Goal: Transaction & Acquisition: Download file/media

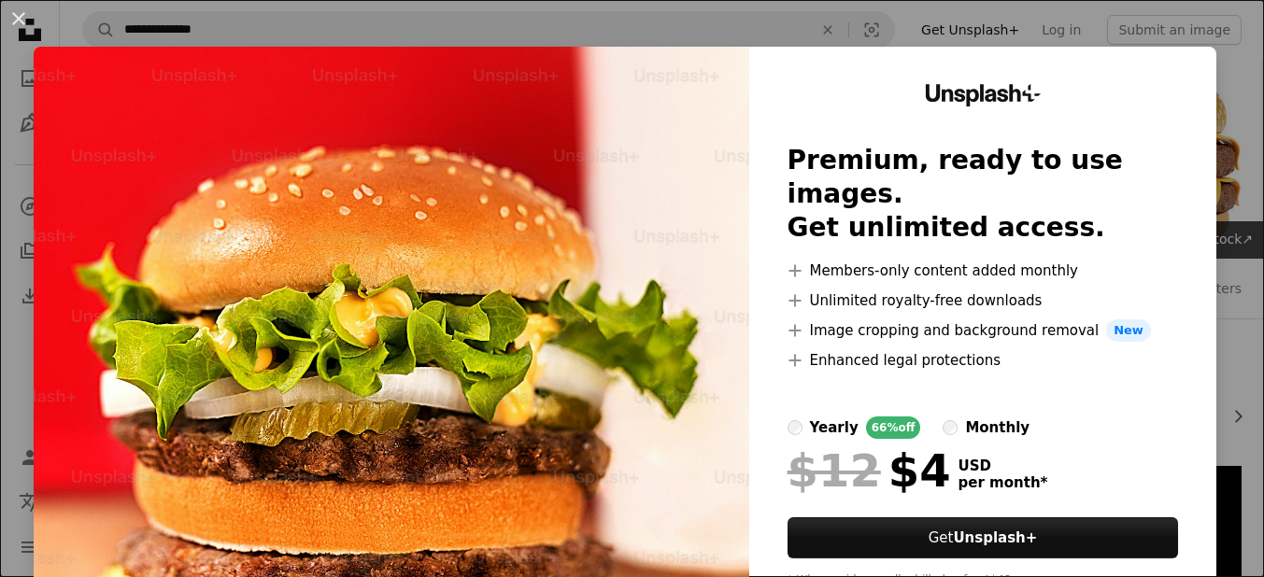
scroll to position [505, 0]
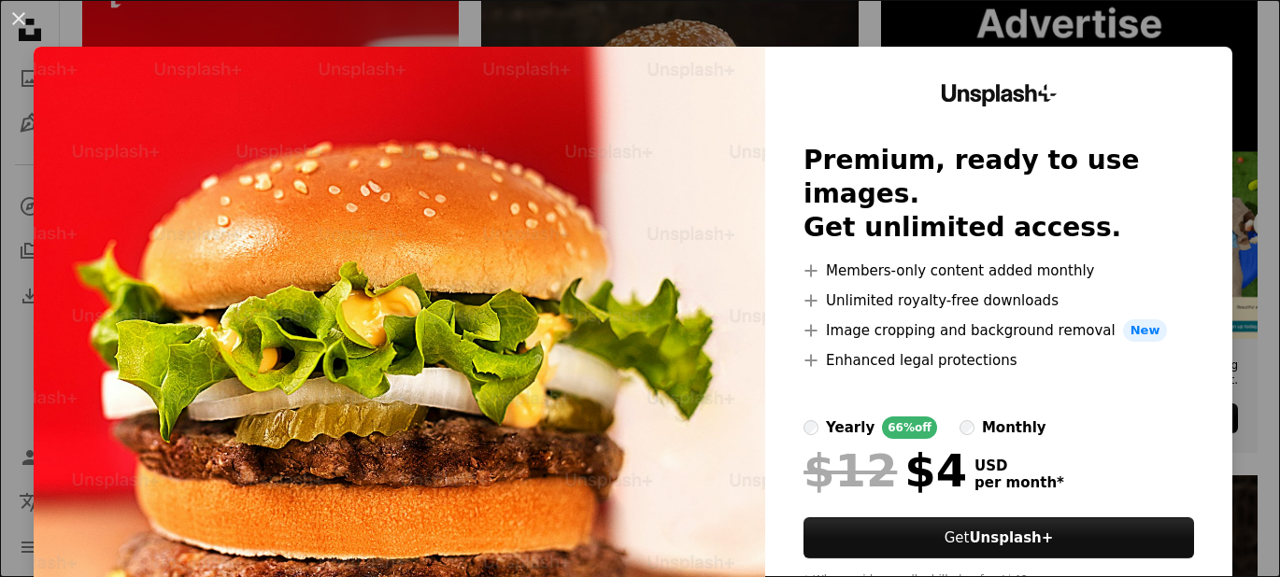
click at [1168, 49] on div "Unsplash+ Premium, ready to use images. Get unlimited access. A plus sign Membe…" at bounding box center [998, 344] width 467 height 594
click at [1168, 58] on div "Unsplash+ Premium, ready to use images. Get unlimited access. A plus sign Membe…" at bounding box center [998, 344] width 467 height 594
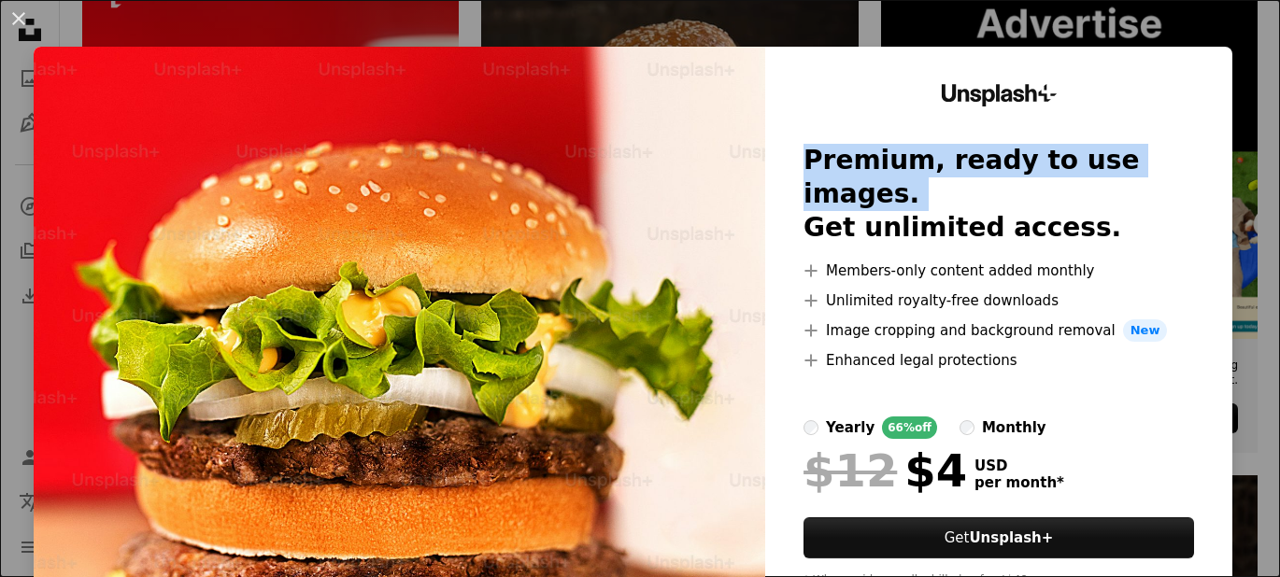
click at [1168, 58] on div "Unsplash+ Premium, ready to use images. Get unlimited access. A plus sign Membe…" at bounding box center [998, 344] width 467 height 594
click at [1168, 65] on div "Unsplash+ Premium, ready to use images. Get unlimited access. A plus sign Membe…" at bounding box center [998, 344] width 467 height 594
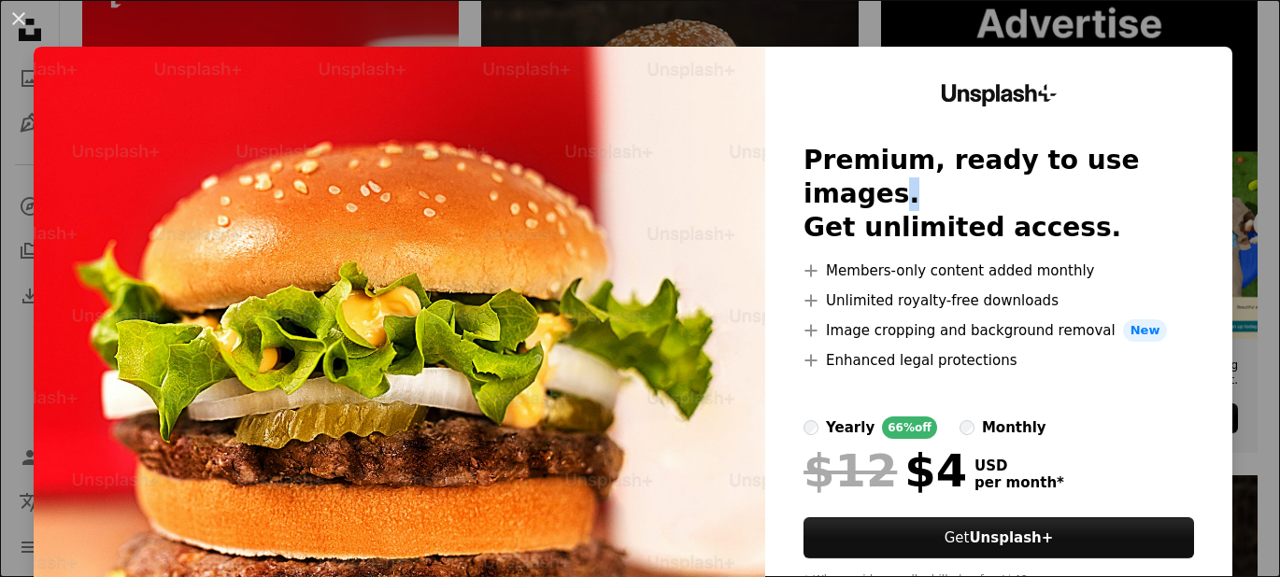
click at [1168, 65] on div "Unsplash+ Premium, ready to use images. Get unlimited access. A plus sign Membe…" at bounding box center [998, 344] width 467 height 594
click at [1168, 64] on div "Unsplash+ Premium, ready to use images. Get unlimited access. A plus sign Membe…" at bounding box center [998, 344] width 467 height 594
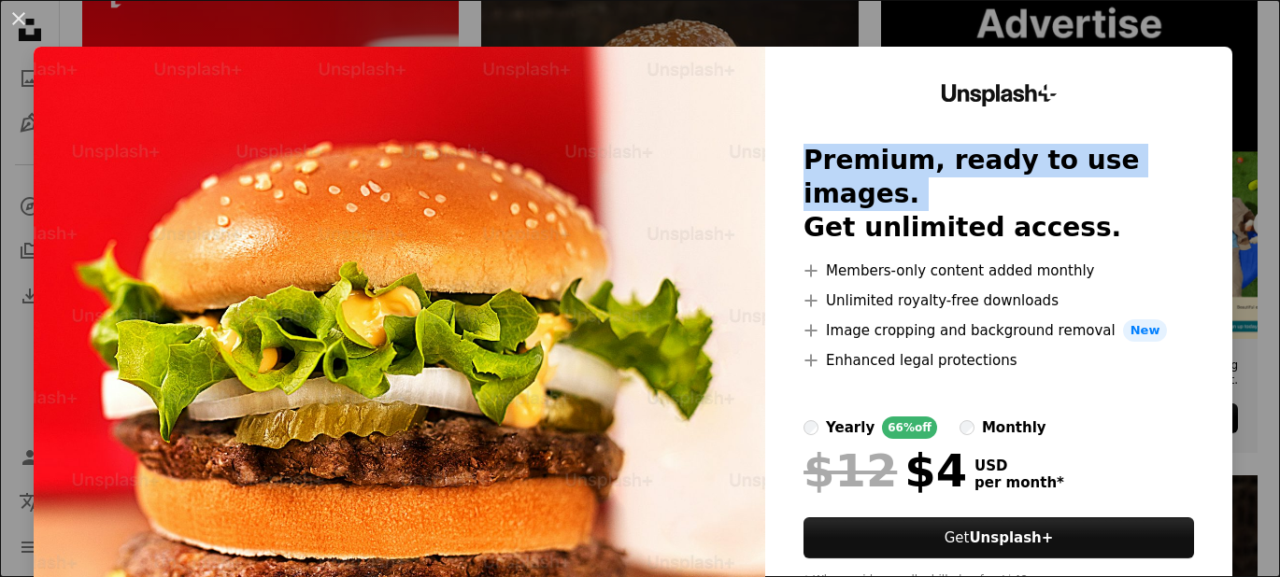
click at [1168, 63] on div "Unsplash+ Premium, ready to use images. Get unlimited access. A plus sign Membe…" at bounding box center [998, 344] width 467 height 594
click at [30, 17] on button "An X shape" at bounding box center [18, 18] width 22 height 22
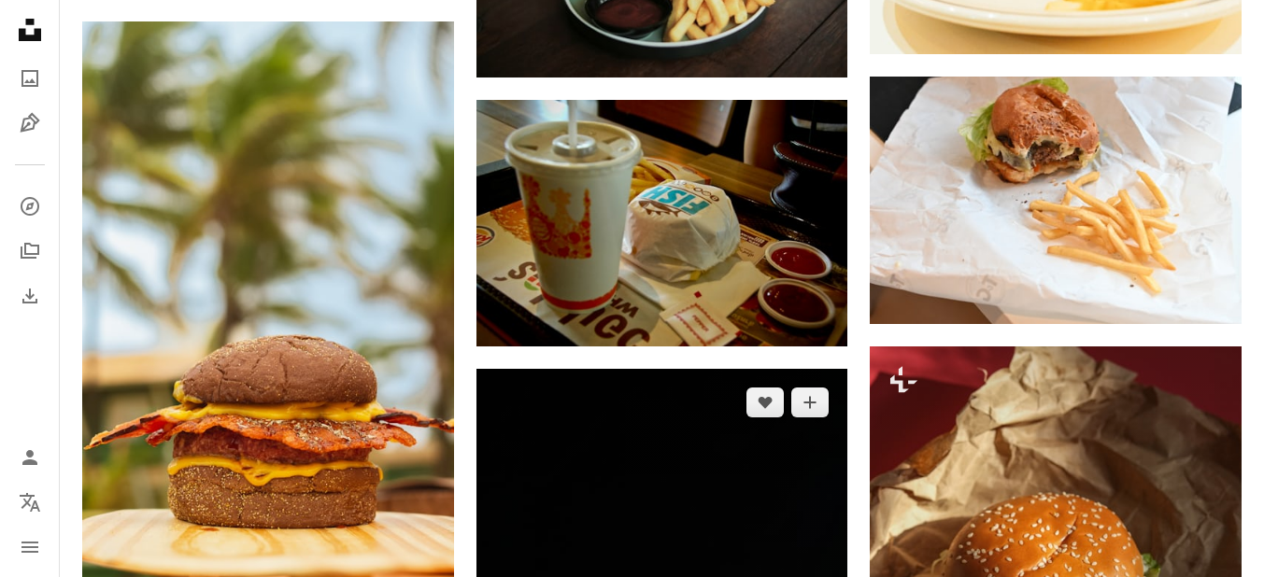
scroll to position [2523, 0]
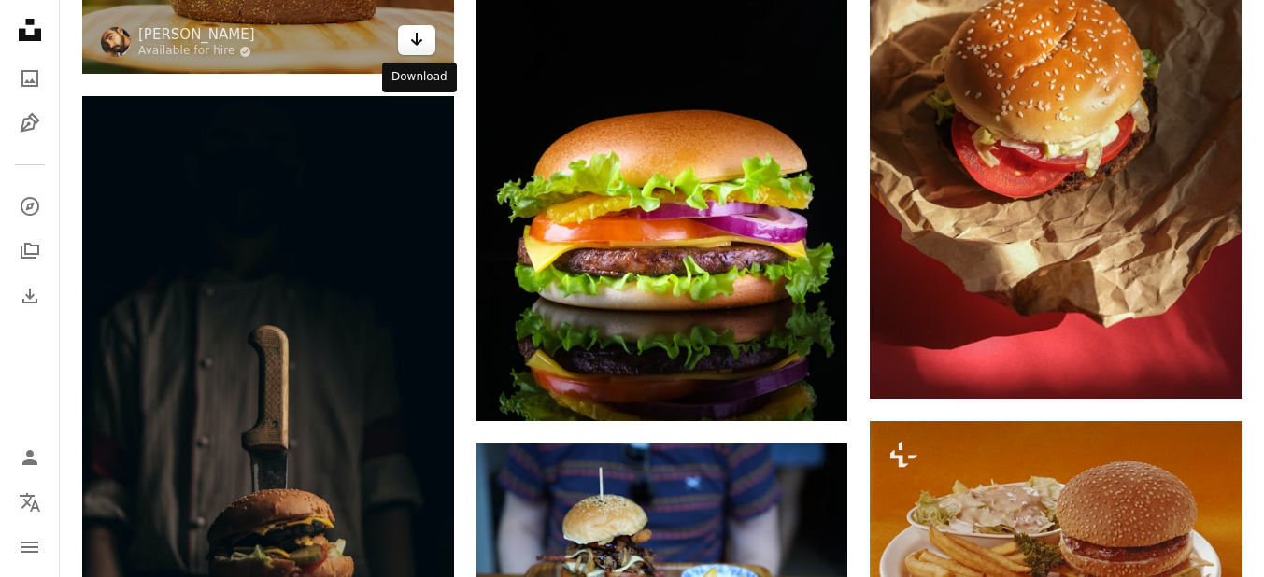
click at [413, 43] on icon "Arrow pointing down" at bounding box center [416, 39] width 15 height 22
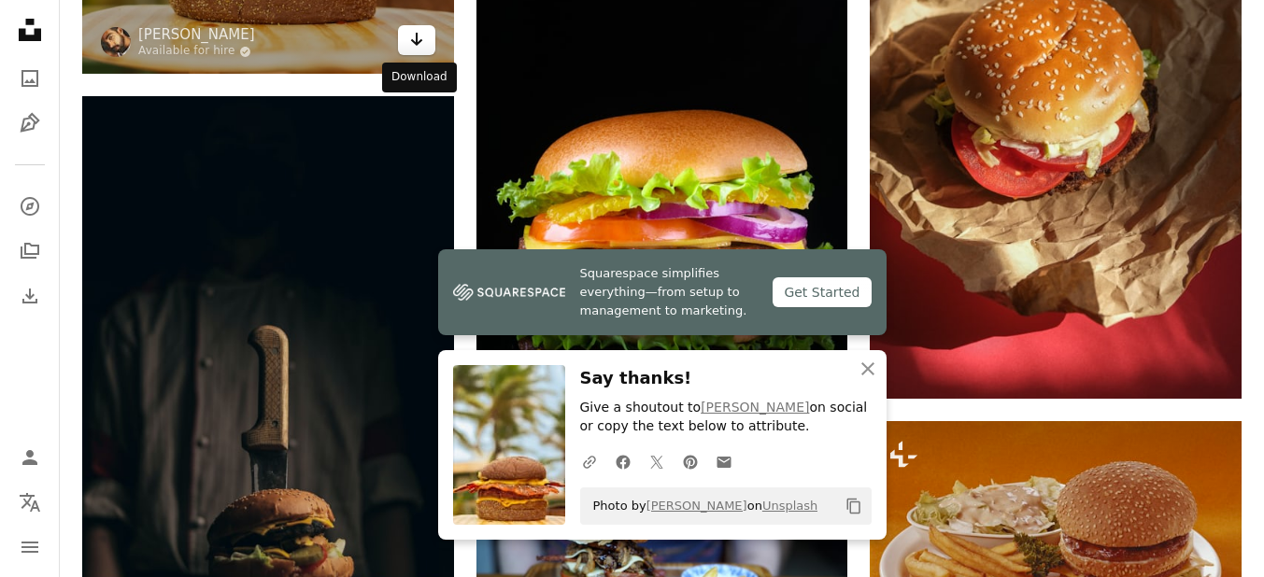
click at [417, 37] on icon "Download" at bounding box center [416, 39] width 12 height 13
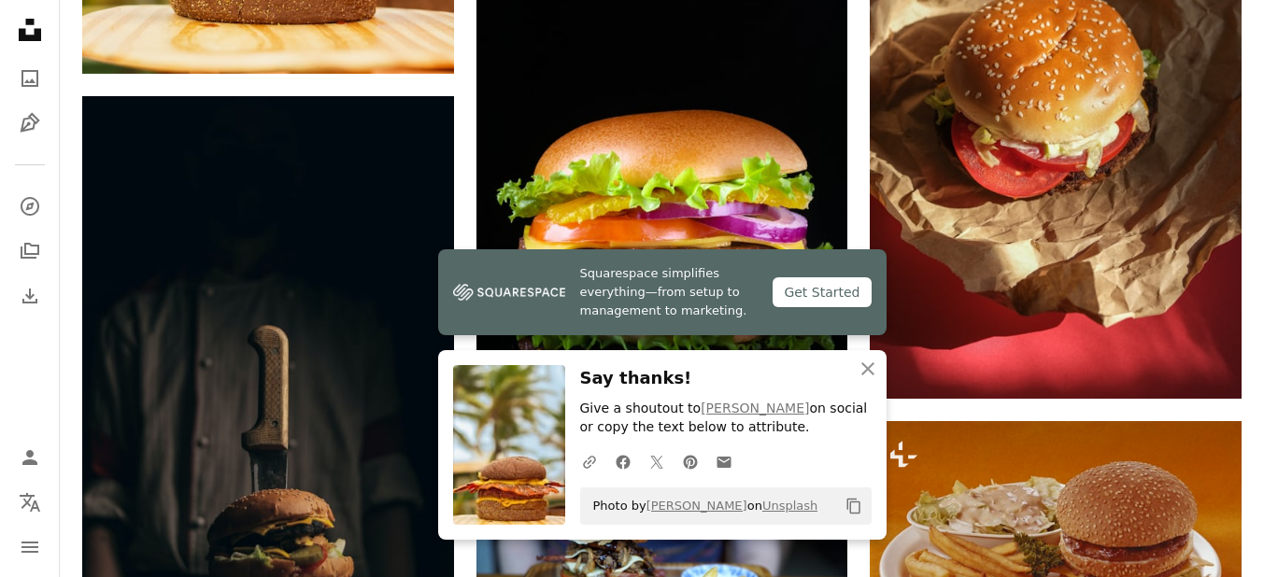
click at [774, 446] on div "A URL sharing icon (chains) Facebook icon X (formerly Twitter) icon Pinterest i…" at bounding box center [722, 461] width 299 height 37
click at [826, 298] on div "Get Started" at bounding box center [822, 292] width 98 height 30
click at [883, 371] on button "An X shape Close" at bounding box center [867, 368] width 37 height 37
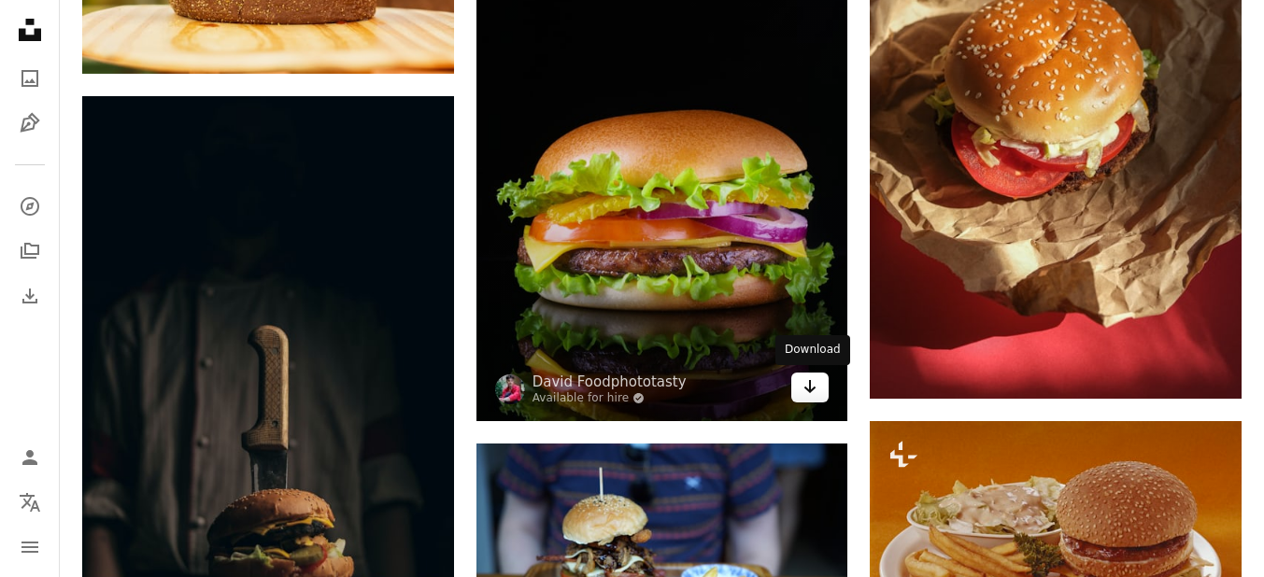
click at [817, 389] on icon "Arrow pointing down" at bounding box center [810, 387] width 15 height 22
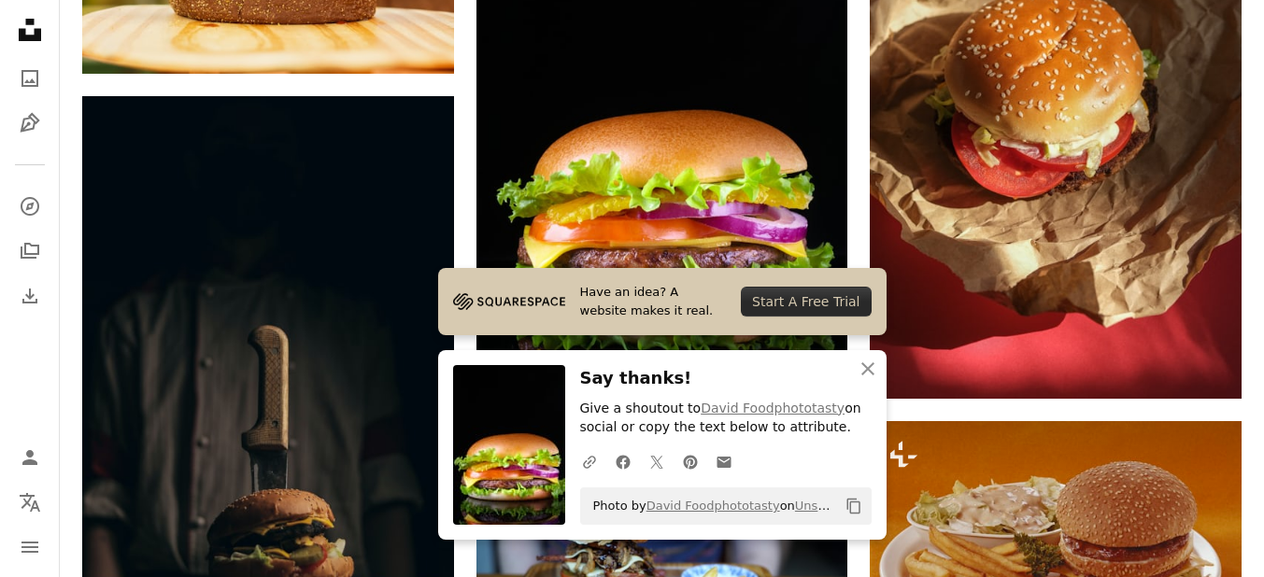
click at [762, 434] on p "Give a shoutout to [PERSON_NAME] Foodphototasty on social or copy the text belo…" at bounding box center [726, 418] width 292 height 37
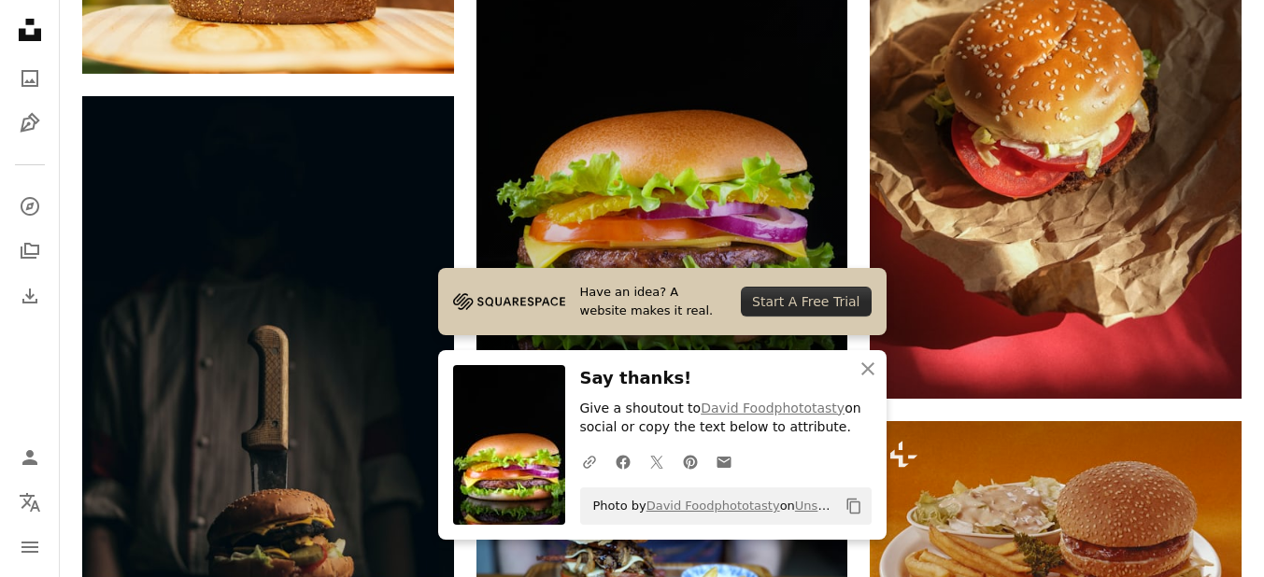
drag, startPoint x: 887, startPoint y: 292, endPoint x: 703, endPoint y: 183, distance: 214.1
click at [703, 183] on img at bounding box center [663, 143] width 372 height 557
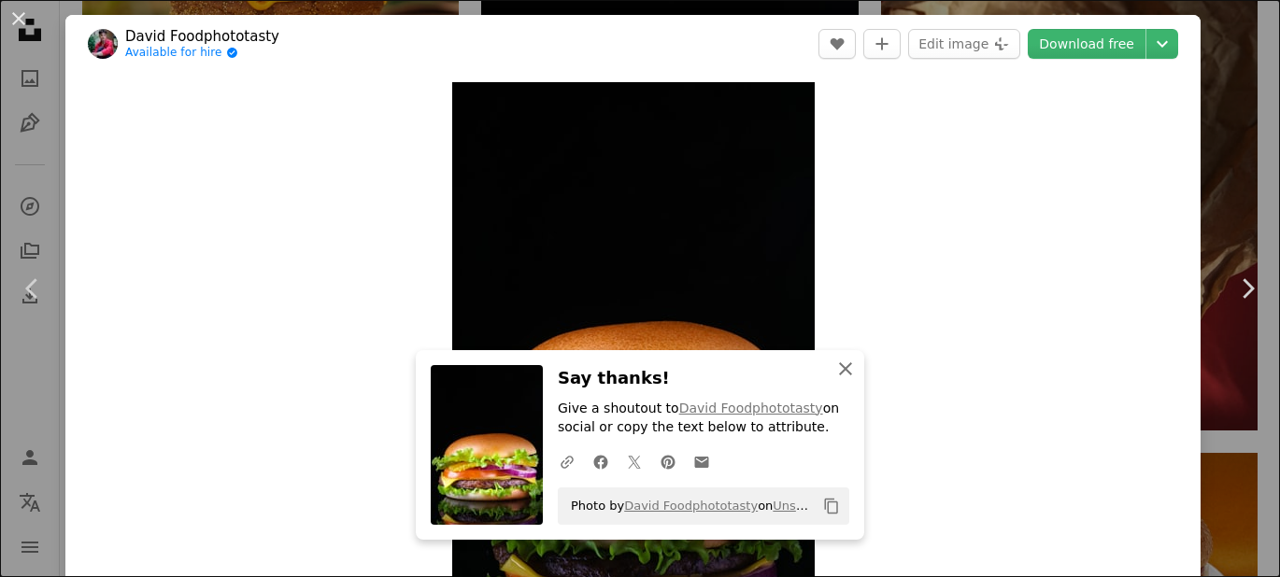
click at [837, 375] on icon "An X shape" at bounding box center [845, 369] width 22 height 22
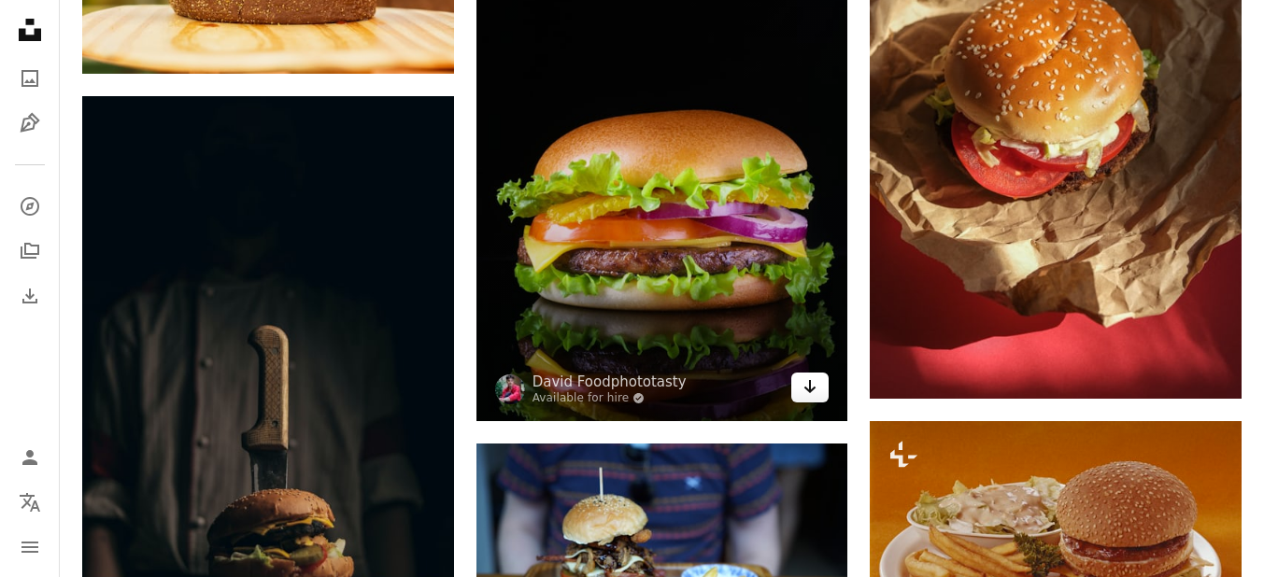
click at [811, 387] on icon "Download" at bounding box center [810, 386] width 12 height 13
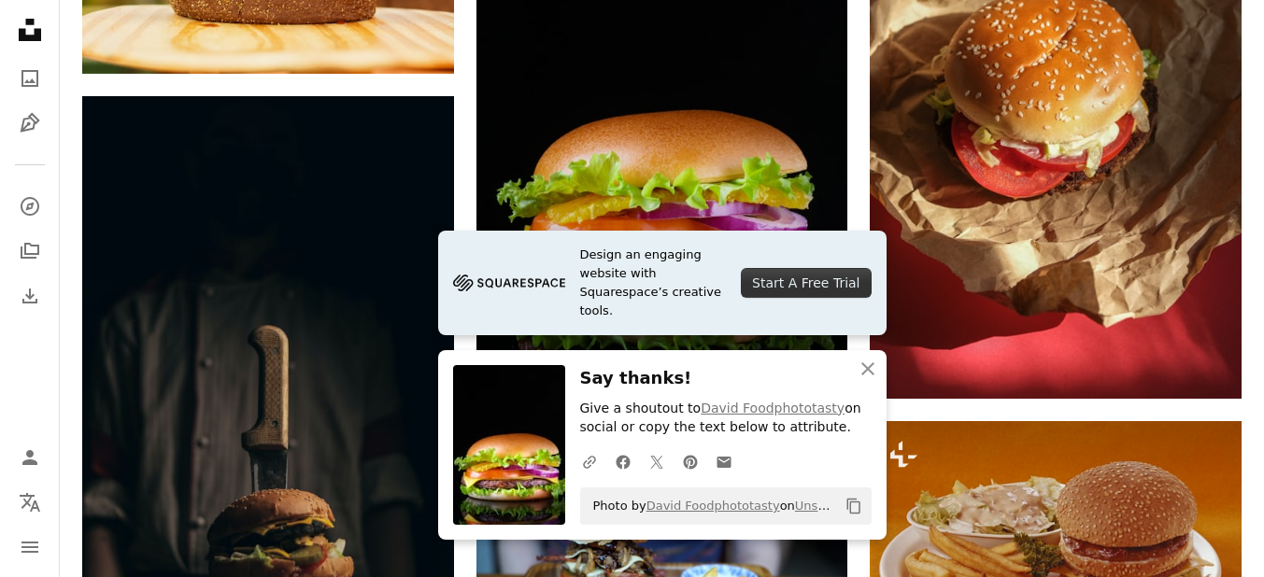
click at [823, 165] on img at bounding box center [663, 143] width 372 height 557
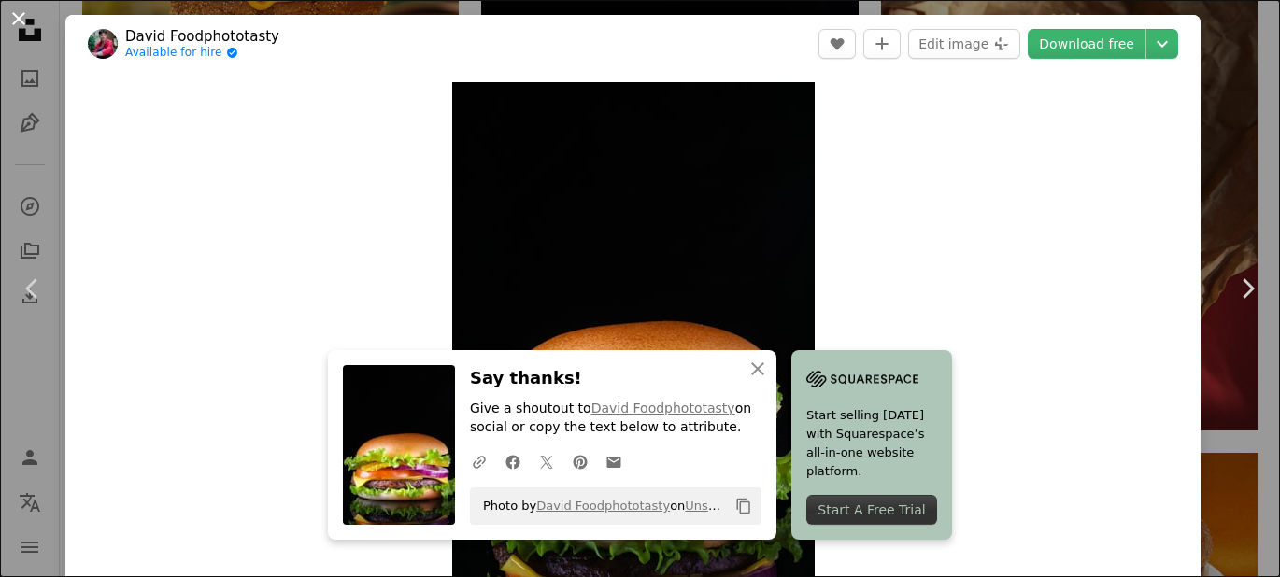
click at [7, 7] on button "An X shape" at bounding box center [18, 18] width 22 height 22
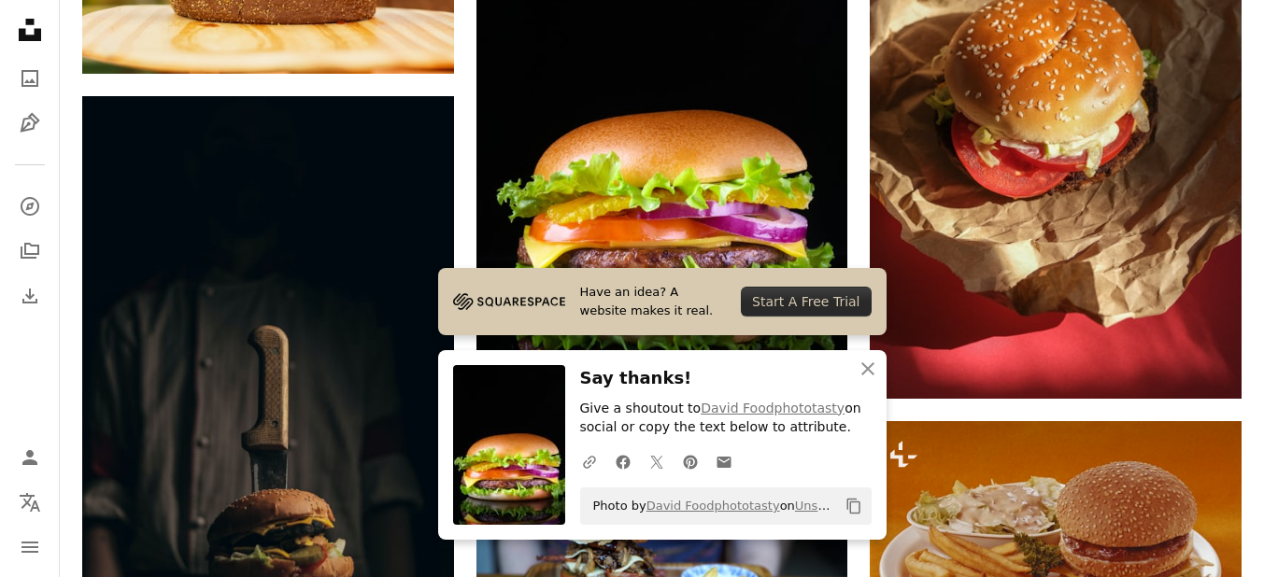
scroll to position [3027, 0]
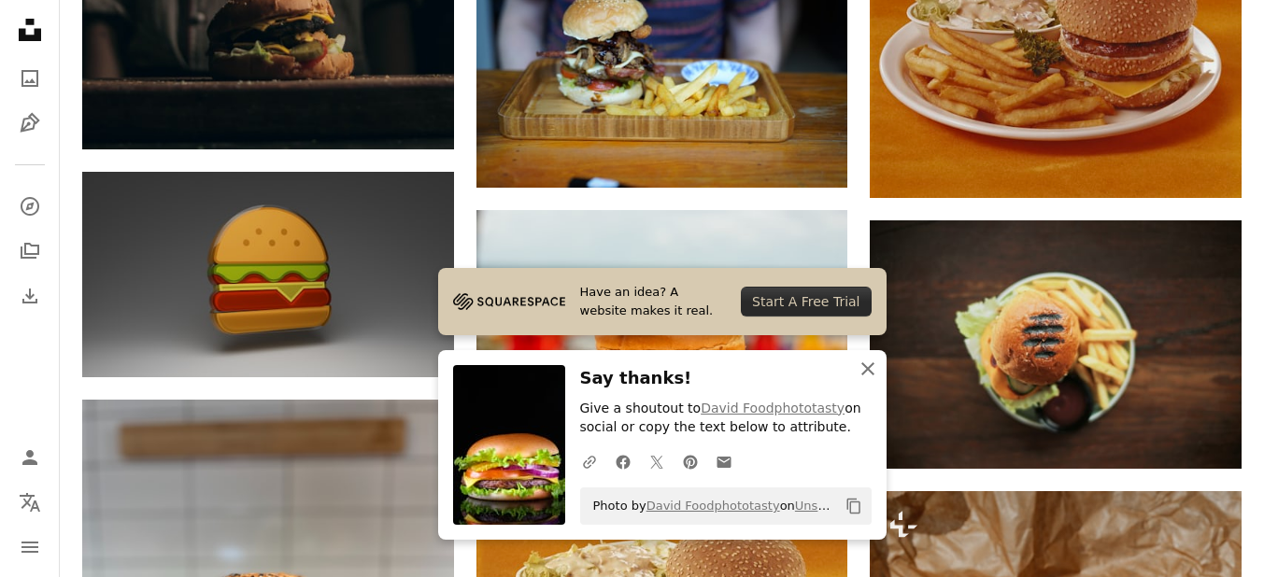
click at [867, 372] on icon "An X shape" at bounding box center [868, 369] width 22 height 22
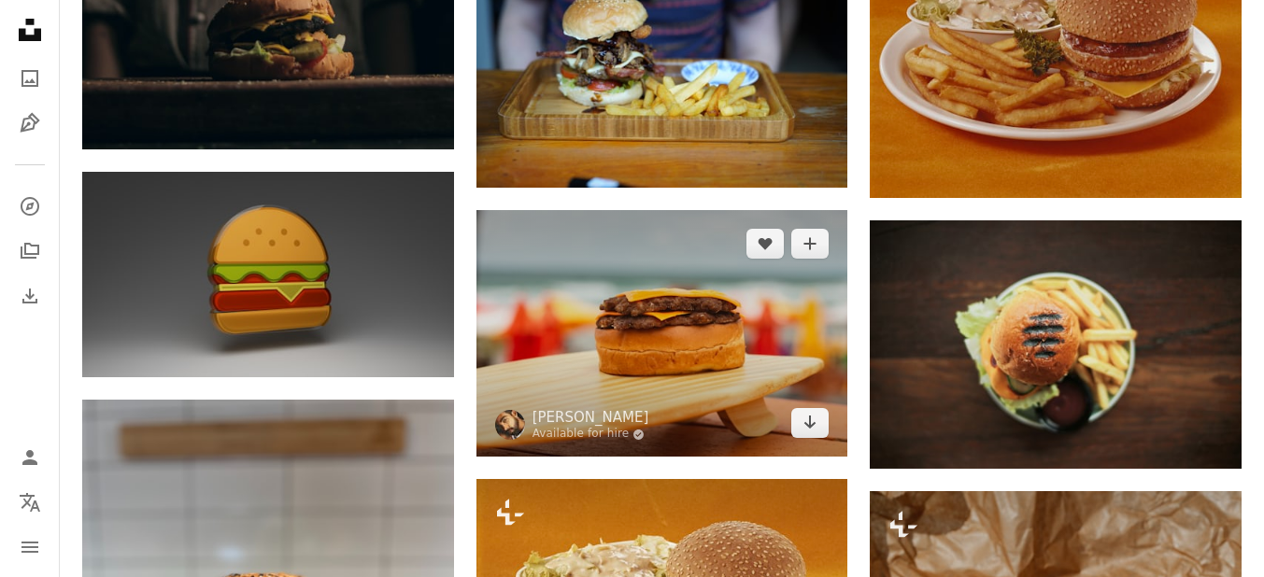
scroll to position [3532, 0]
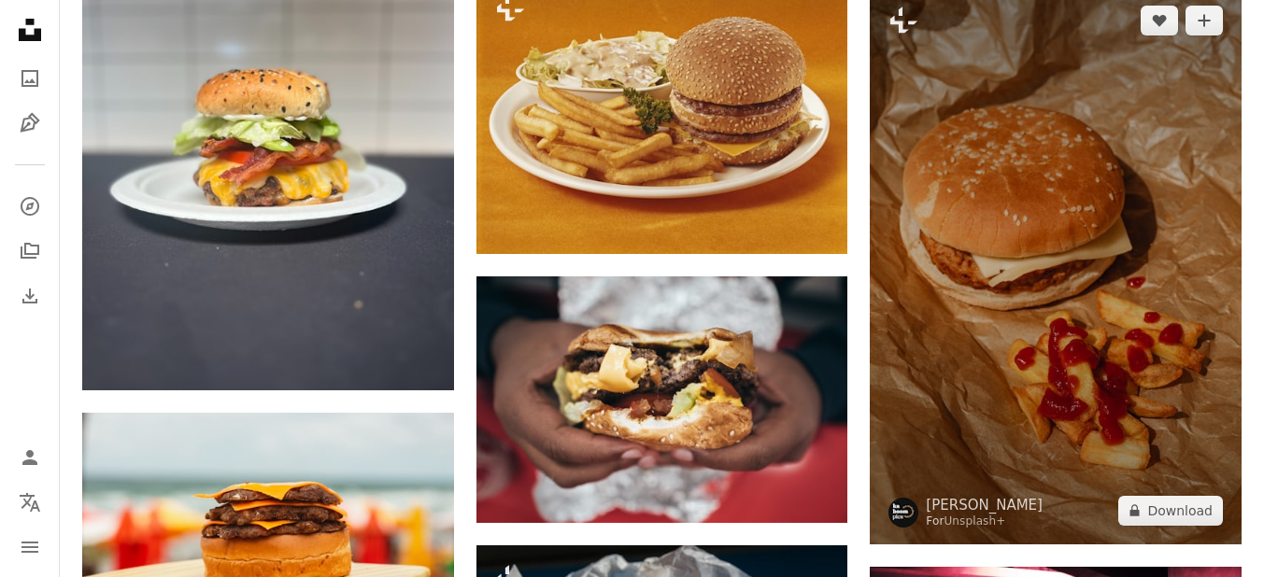
click at [1054, 290] on img at bounding box center [1056, 265] width 372 height 557
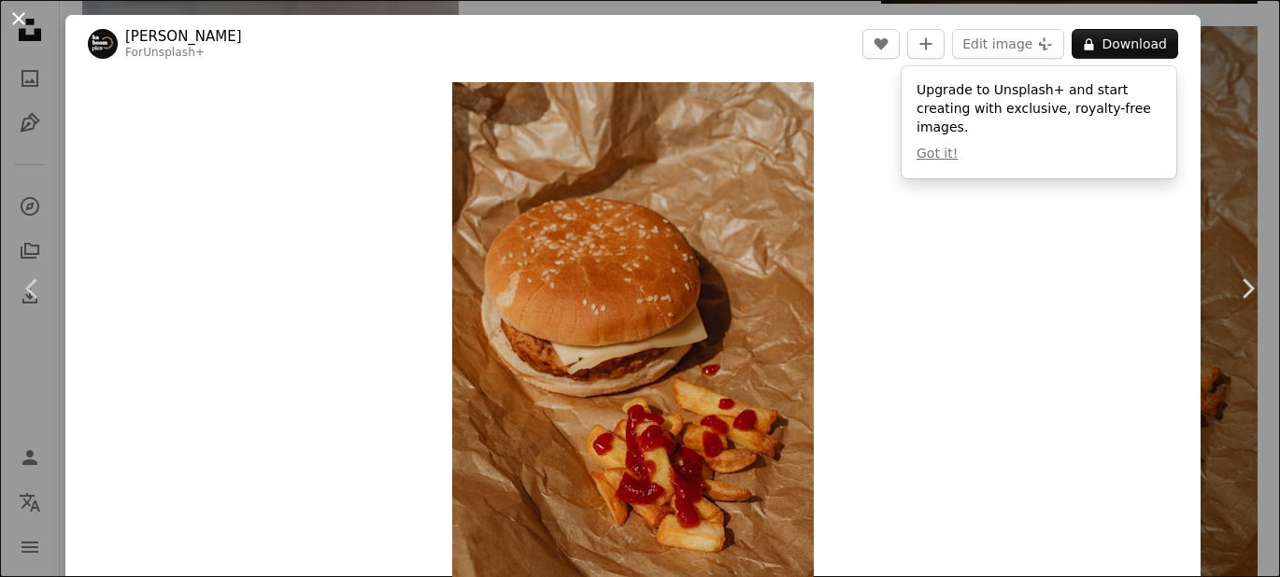
click at [8, 25] on button "An X shape" at bounding box center [18, 18] width 22 height 22
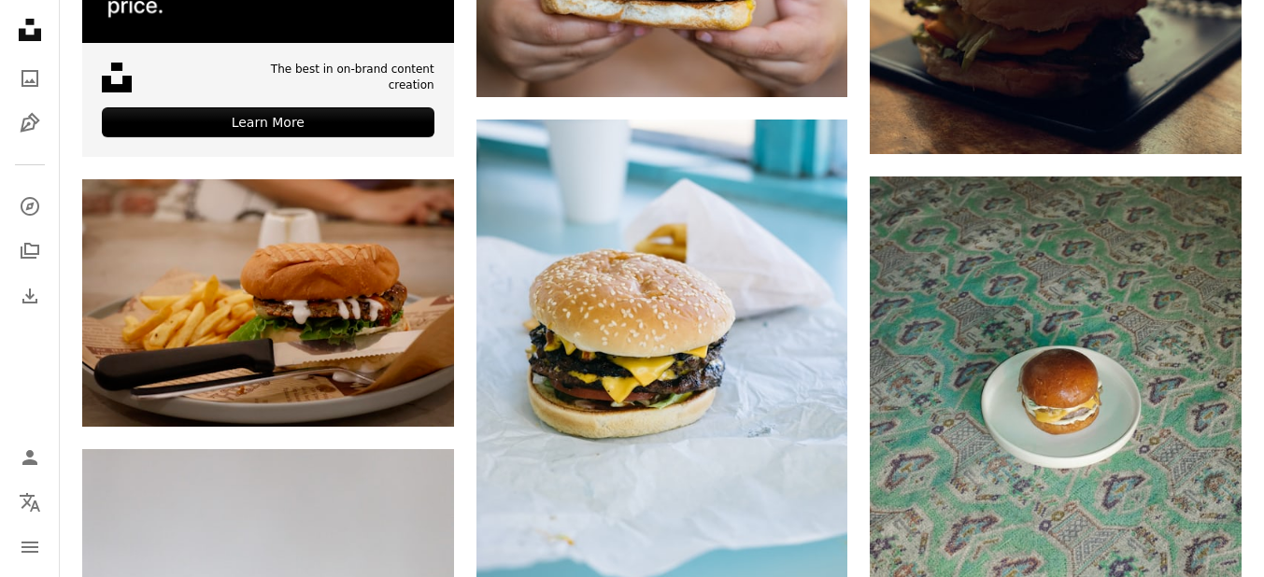
scroll to position [5550, 0]
